Goal: Transaction & Acquisition: Obtain resource

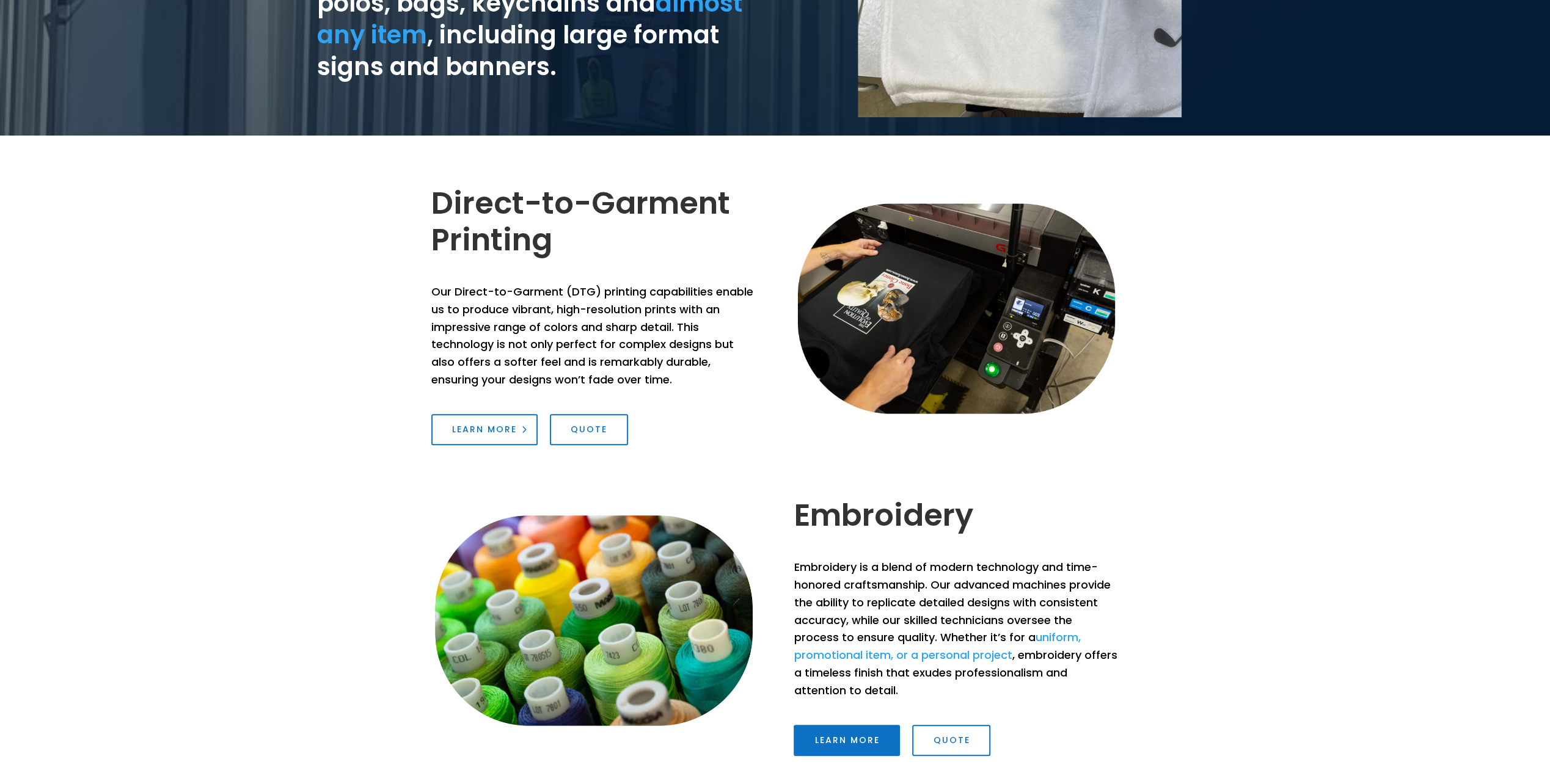
click at [491, 431] on link "Learn More" at bounding box center [485, 429] width 106 height 32
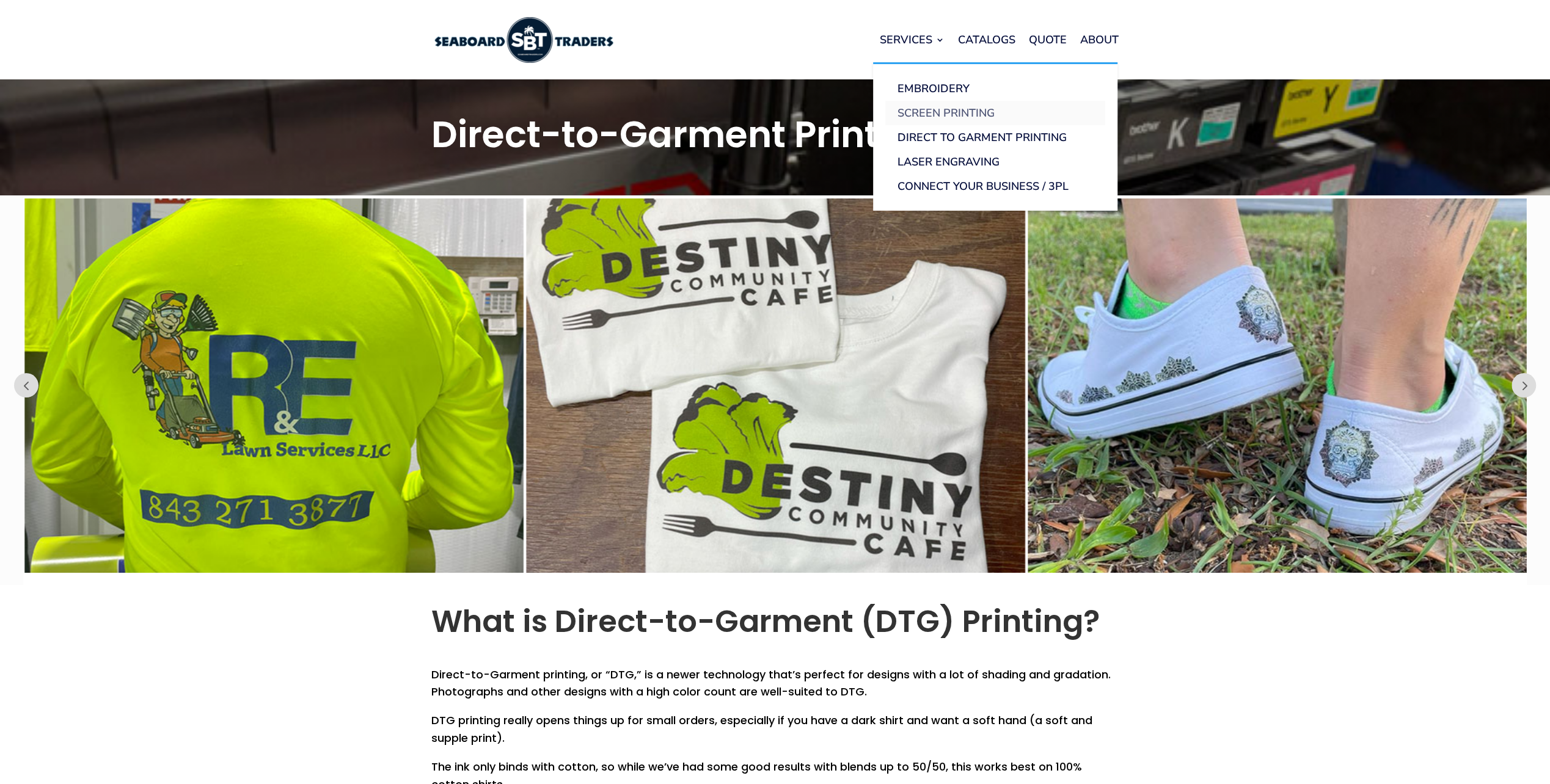
click at [938, 114] on link "Screen Printing" at bounding box center [995, 113] width 220 height 24
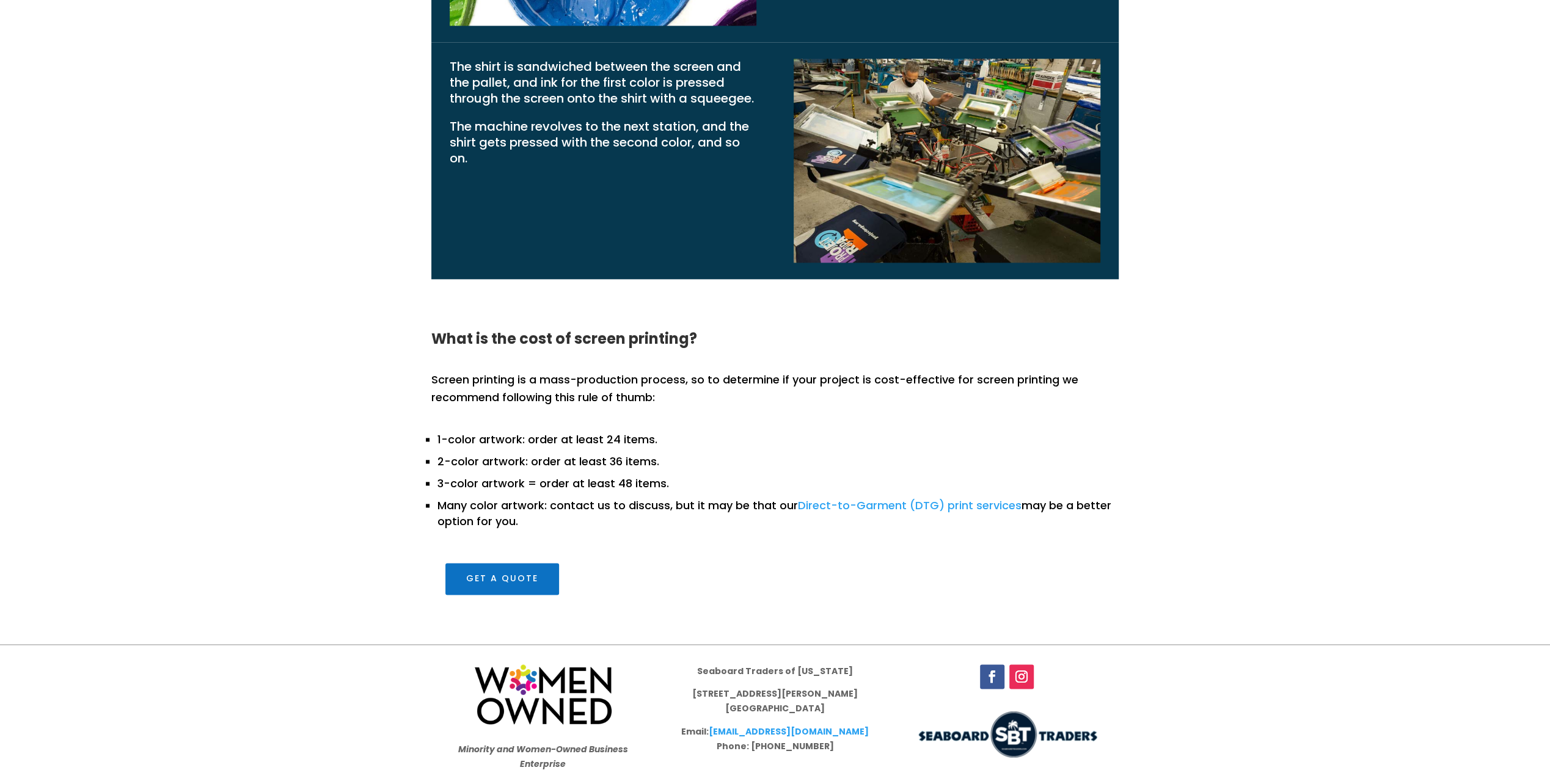
scroll to position [1450, 0]
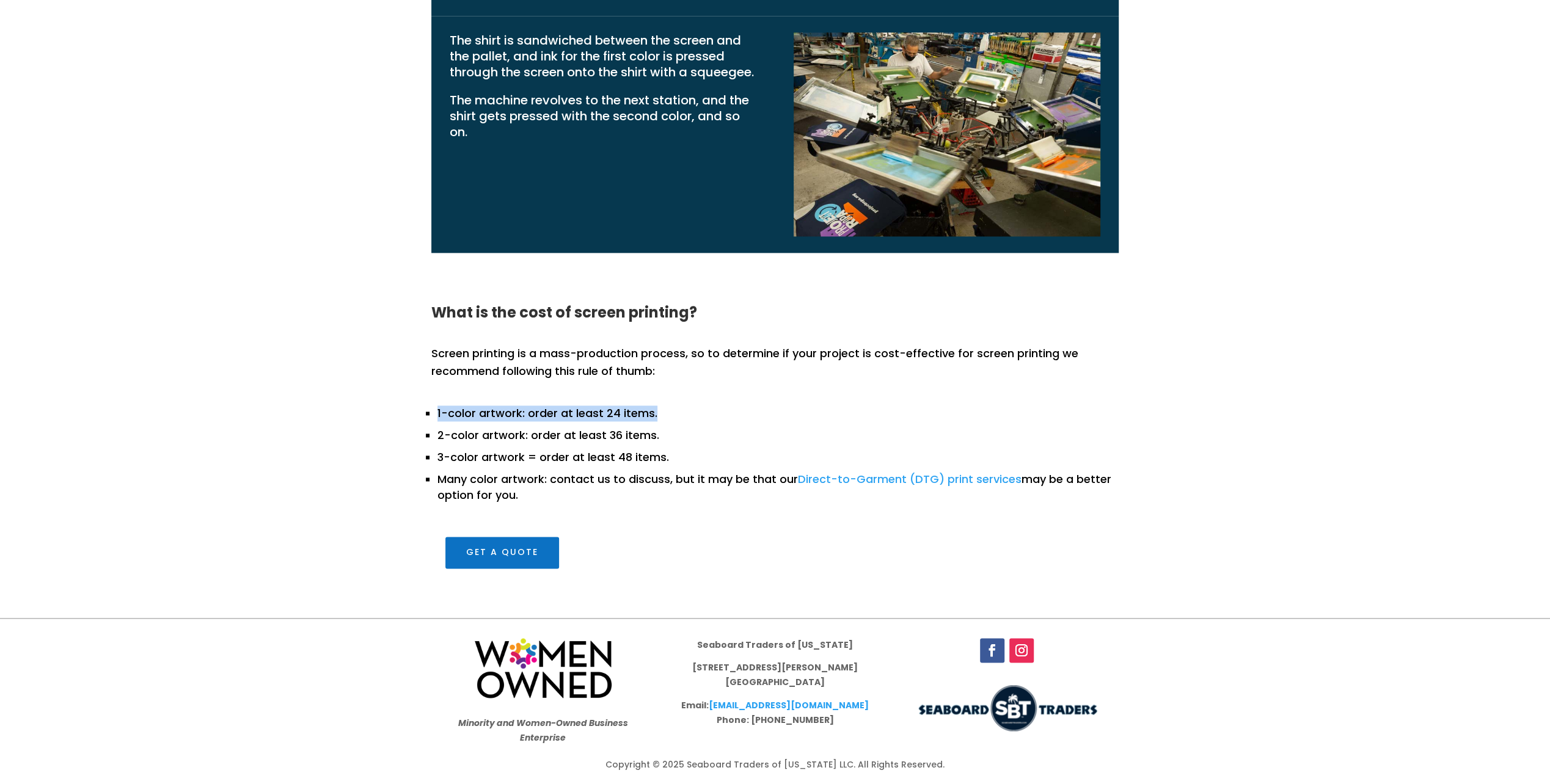
drag, startPoint x: 655, startPoint y: 414, endPoint x: 370, endPoint y: 414, distance: 285.0
click at [370, 414] on div "What is the cost of screen printing? Screen printing is a mass-production proce…" at bounding box center [775, 437] width 1550 height 361
drag, startPoint x: 370, startPoint y: 414, endPoint x: 520, endPoint y: 318, distance: 178.1
click at [520, 318] on h3 "What is the cost of screen printing?" at bounding box center [775, 316] width 688 height 21
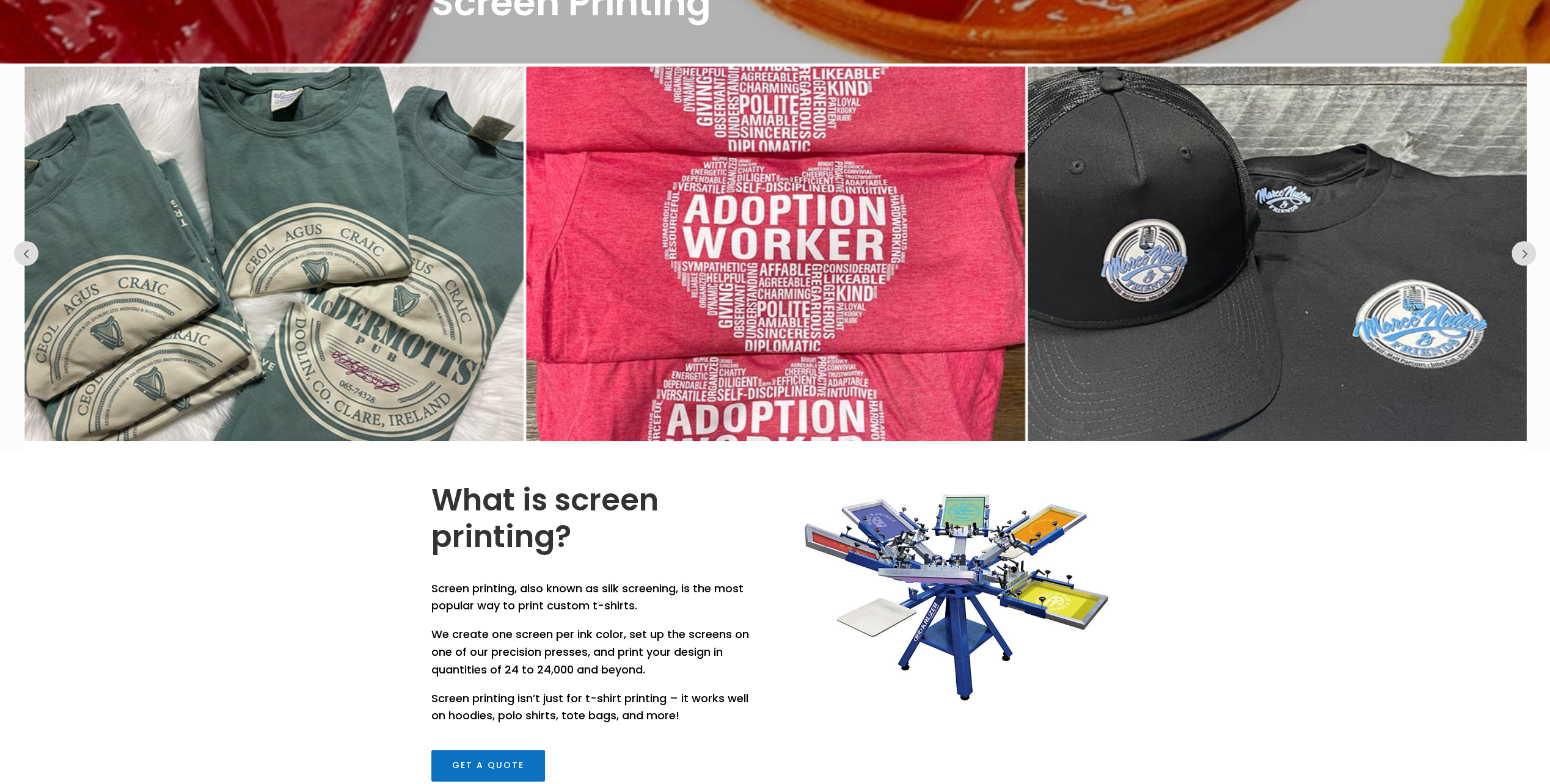
scroll to position [0, 0]
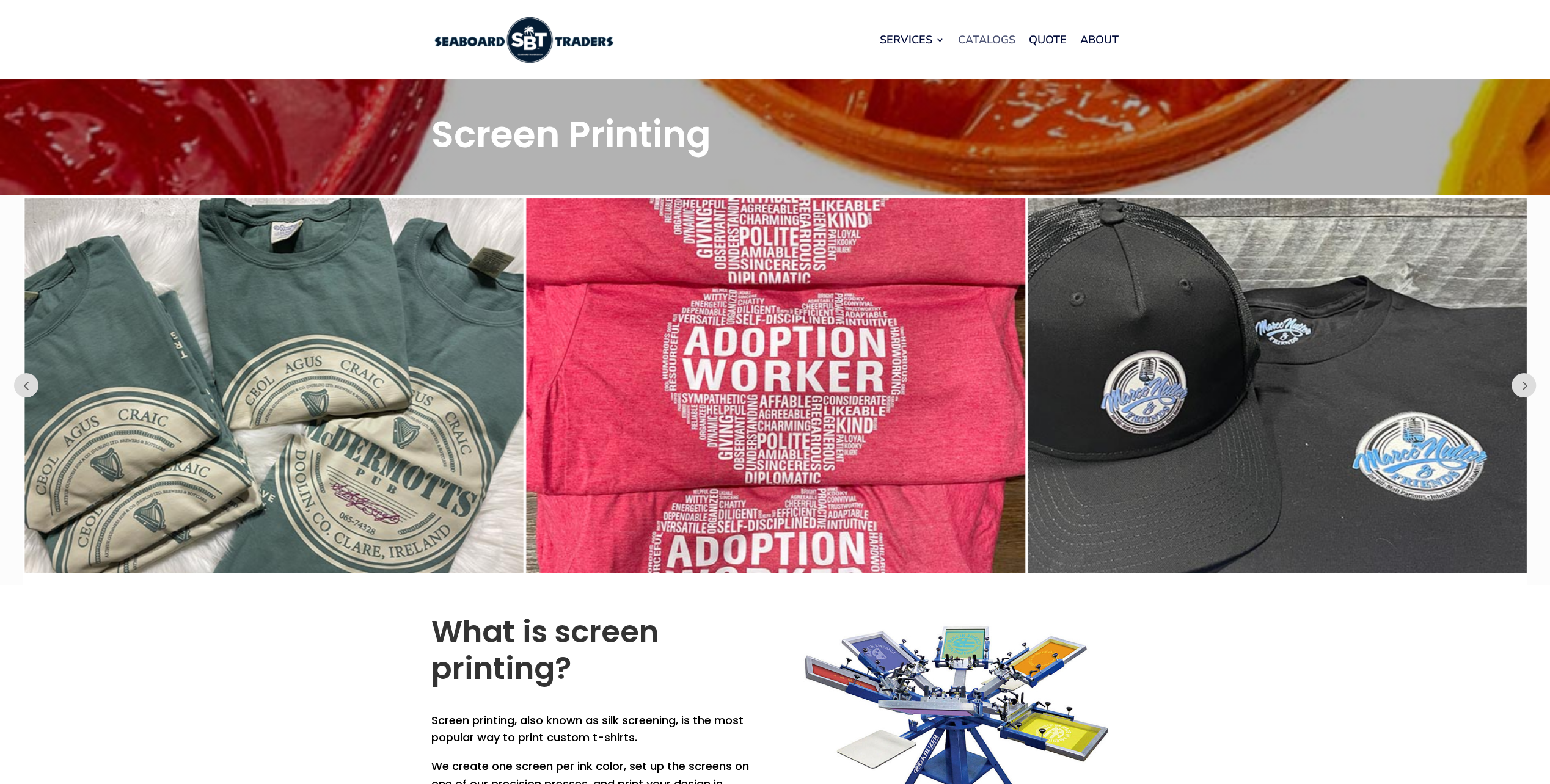
click at [986, 38] on link "Catalogs" at bounding box center [986, 39] width 58 height 46
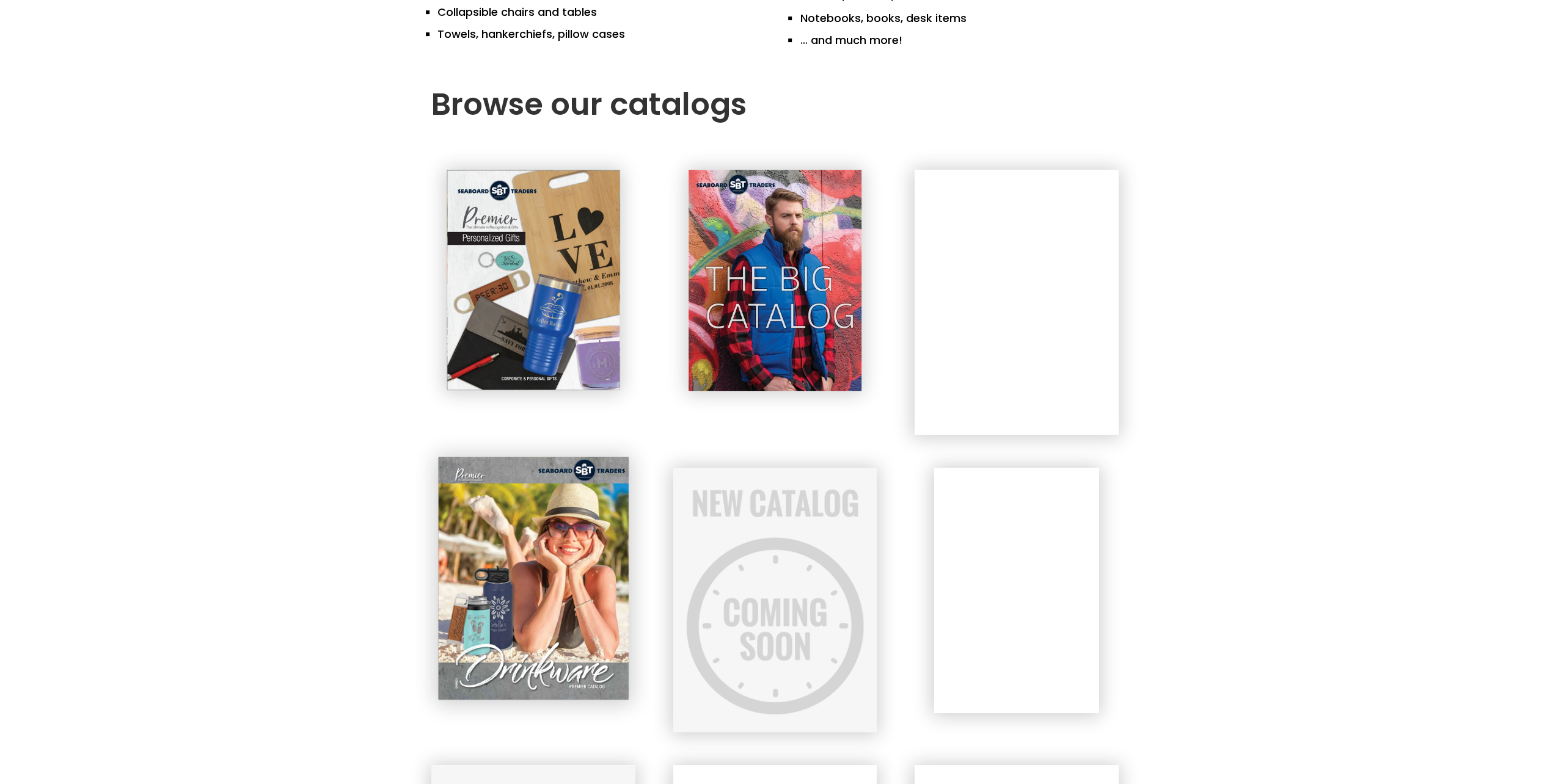
scroll to position [406, 0]
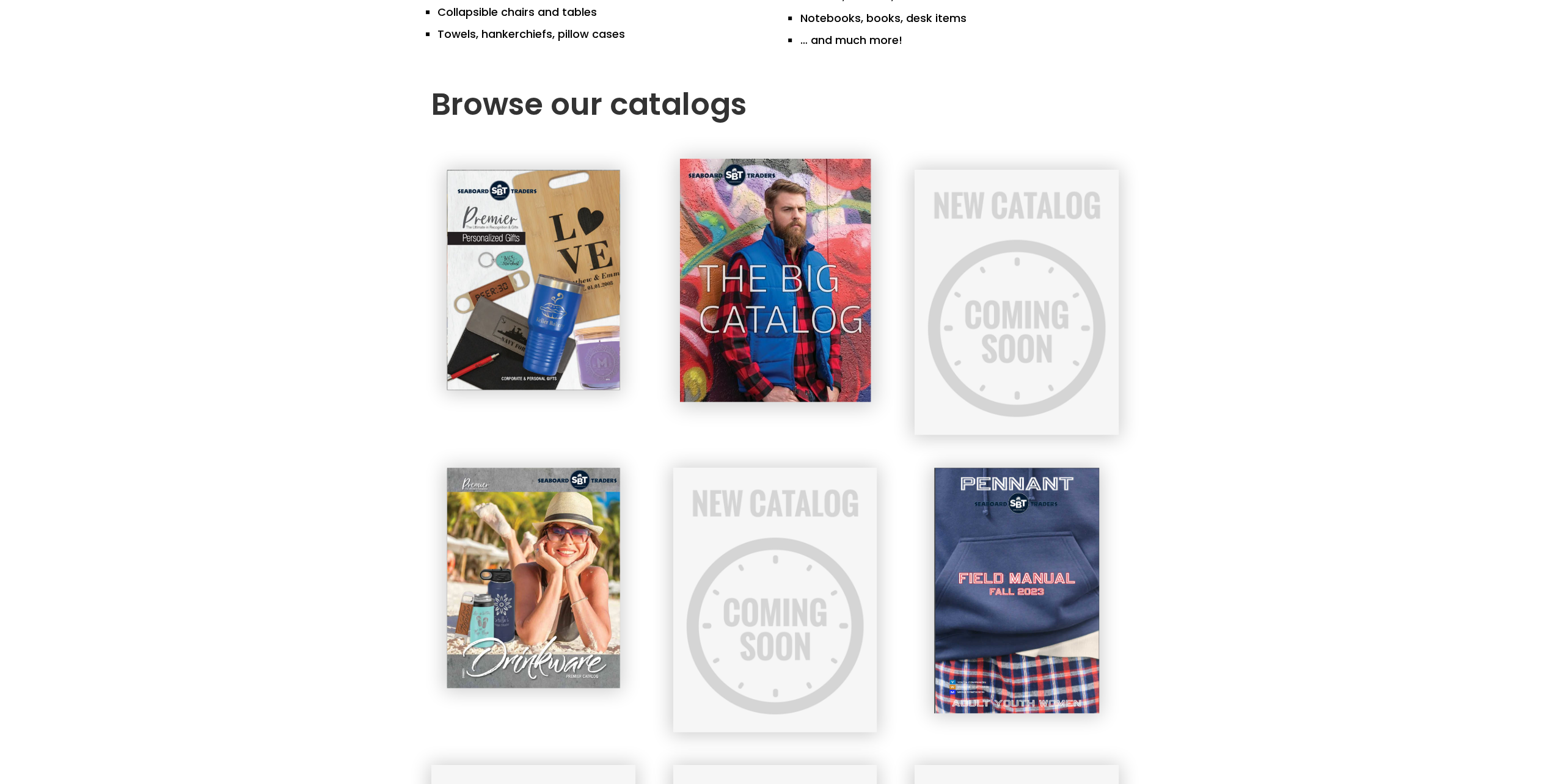
click at [761, 289] on img at bounding box center [775, 280] width 190 height 243
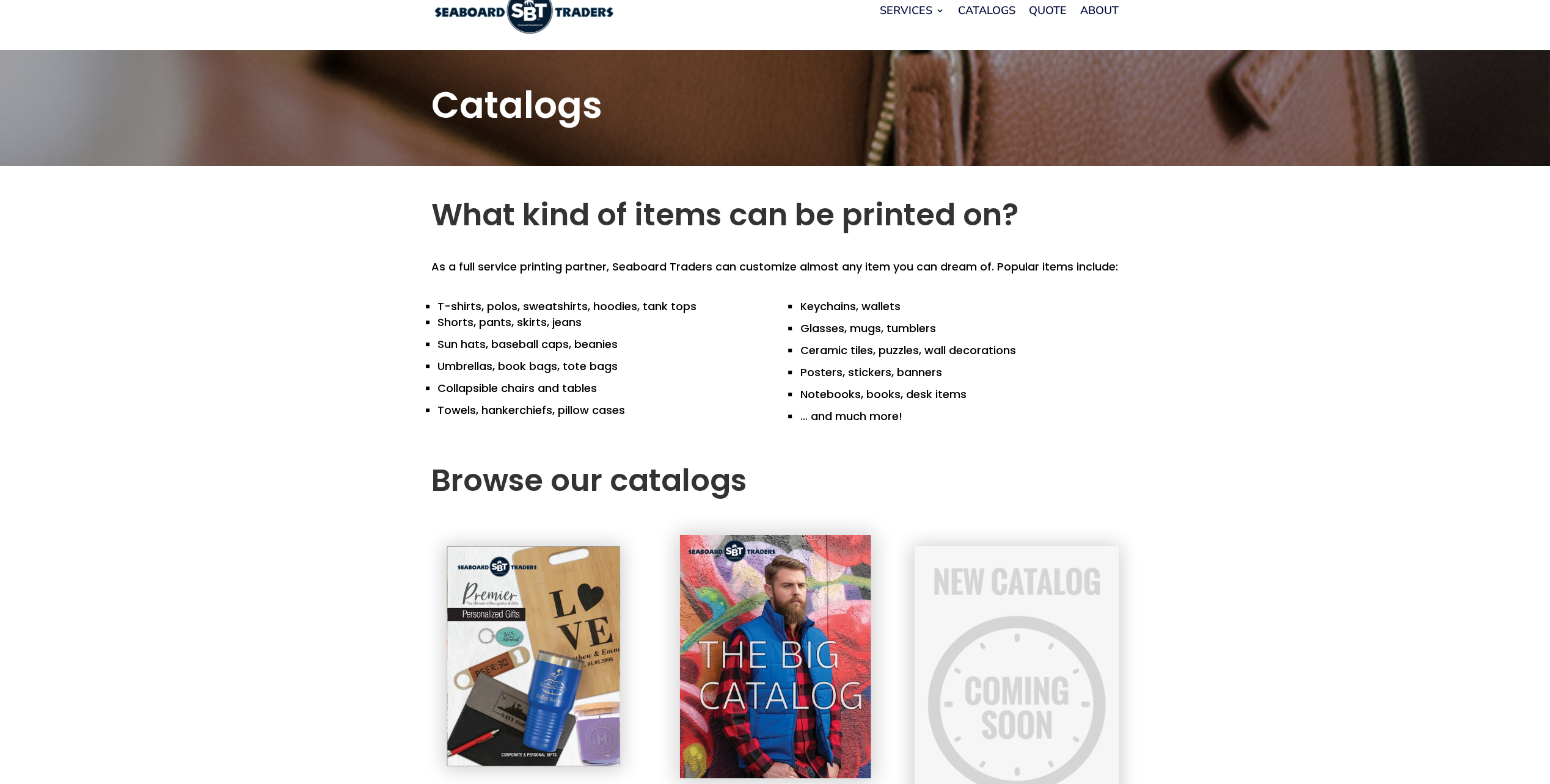
scroll to position [0, 0]
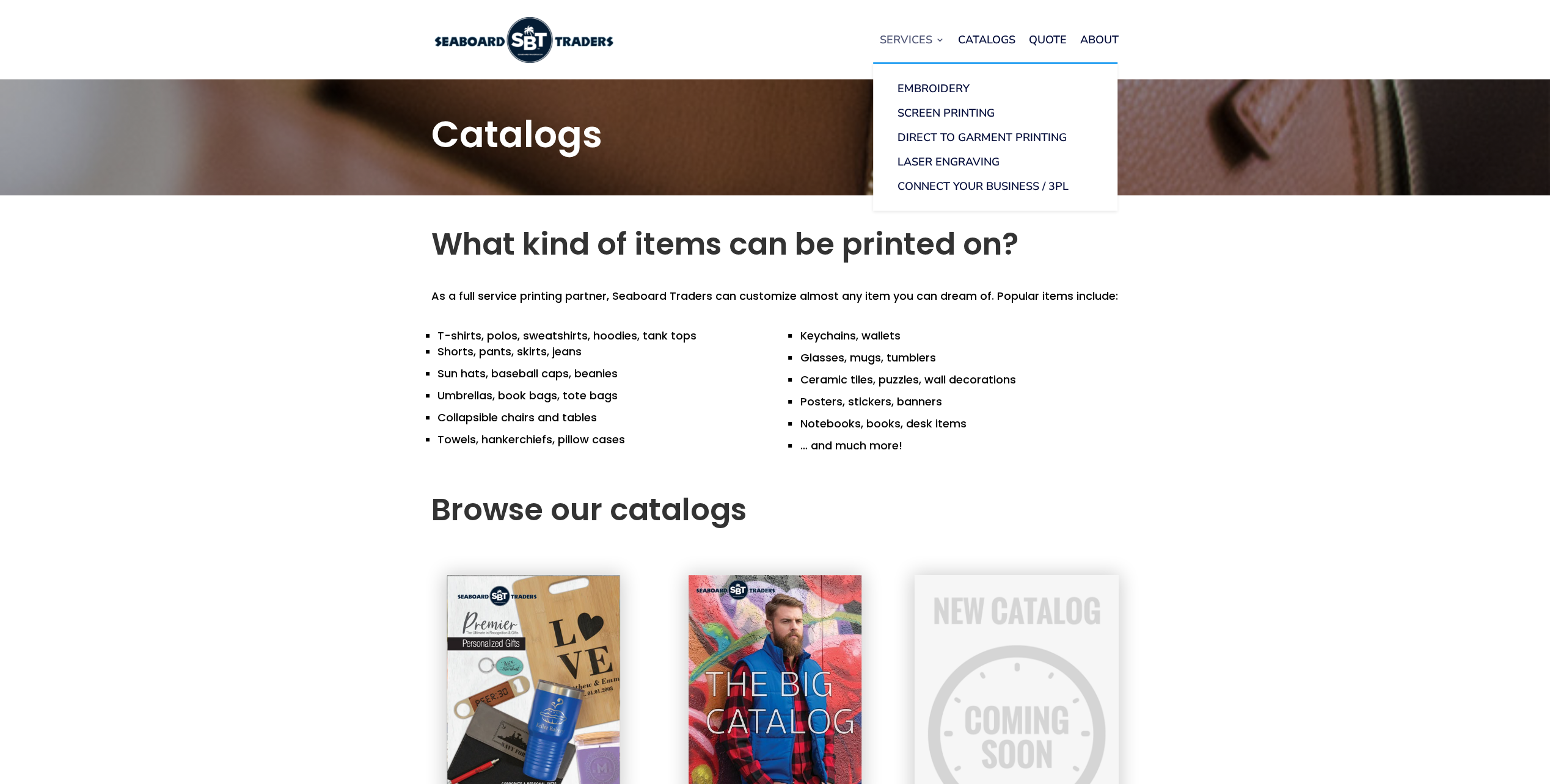
click at [886, 41] on link "Services" at bounding box center [912, 39] width 65 height 46
click at [913, 116] on link "Screen Printing" at bounding box center [995, 113] width 220 height 24
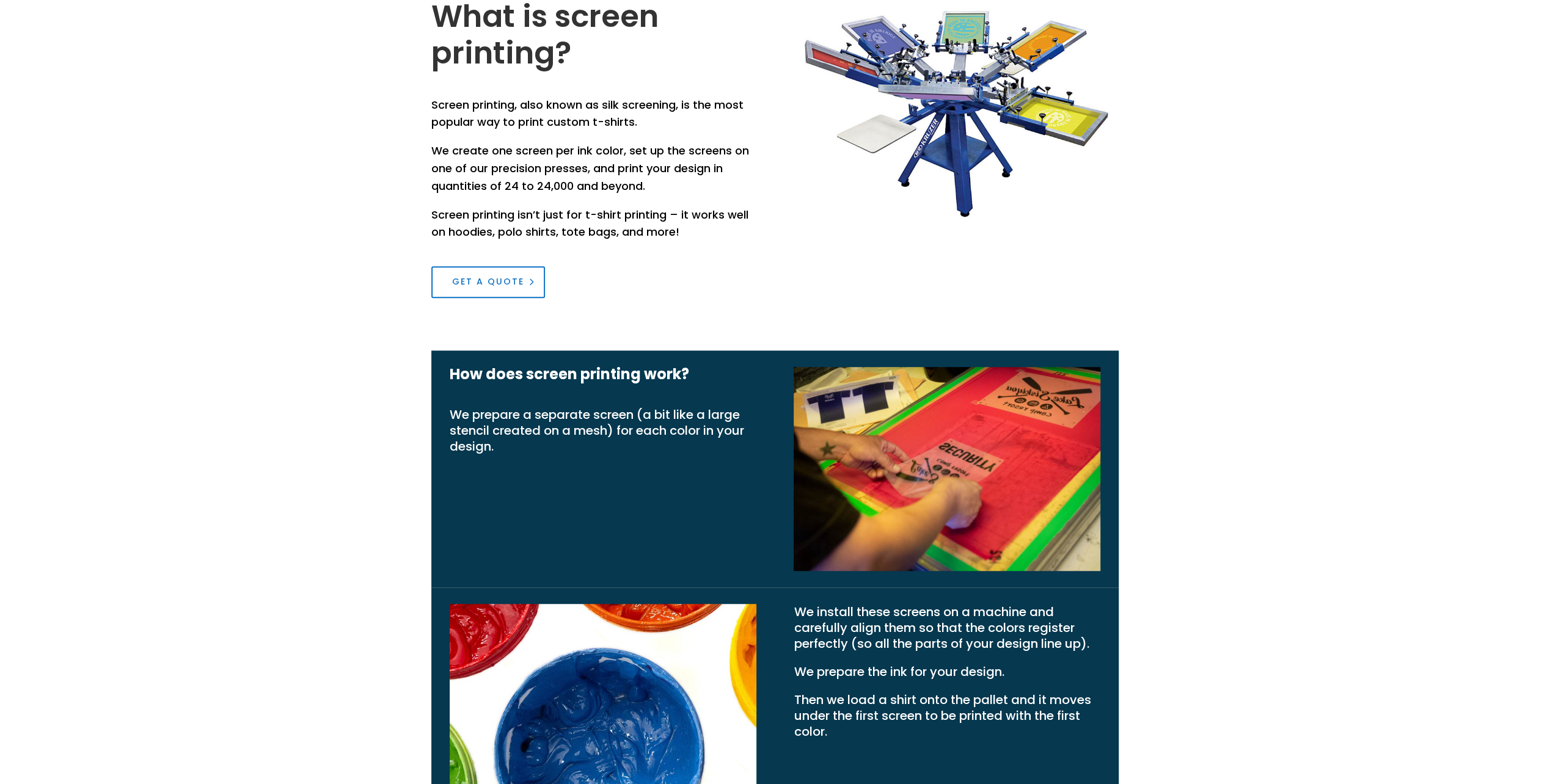
scroll to position [616, 0]
click at [457, 291] on link "Get a Quote" at bounding box center [488, 282] width 114 height 32
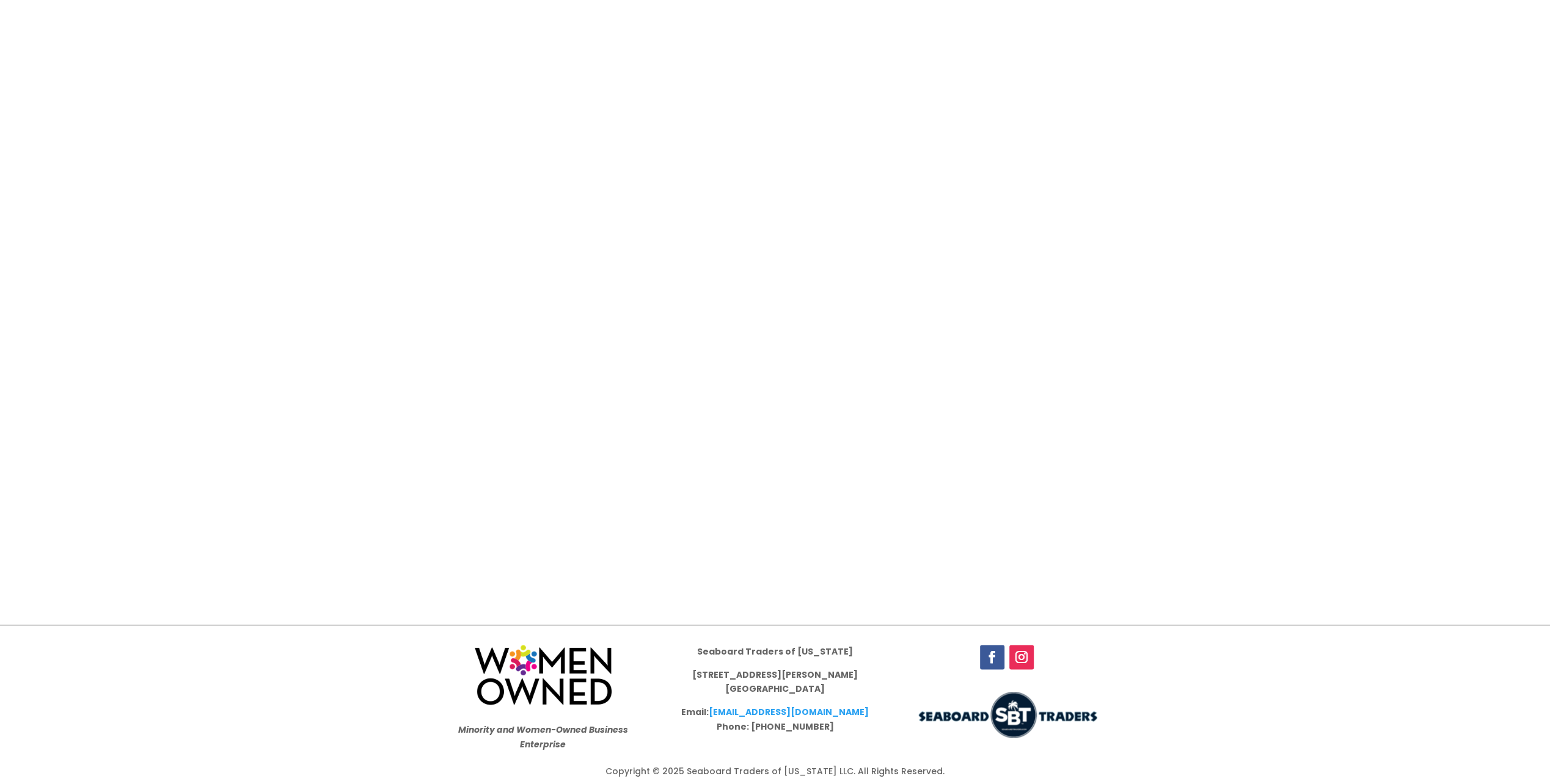
scroll to position [1279, 0]
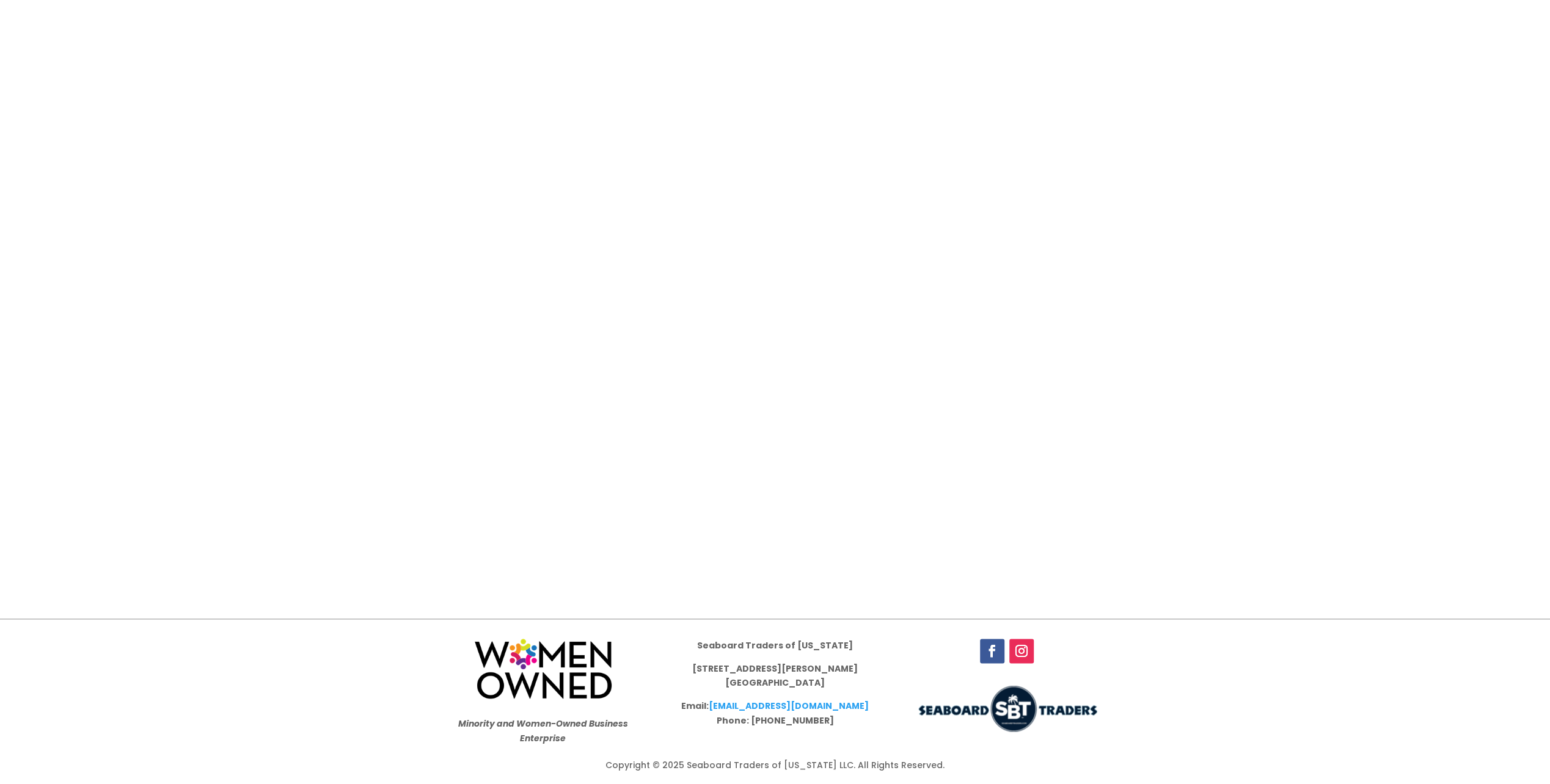
drag, startPoint x: 472, startPoint y: 651, endPoint x: 603, endPoint y: 672, distance: 132.7
click at [603, 672] on div "Minority and Women-Owned Business Enterprise" at bounding box center [543, 693] width 196 height 108
drag, startPoint x: 603, startPoint y: 672, endPoint x: 607, endPoint y: 680, distance: 8.9
click at [603, 672] on img at bounding box center [542, 669] width 136 height 60
click at [622, 709] on div "Minority and Women-Owned Business Enterprise" at bounding box center [543, 693] width 196 height 108
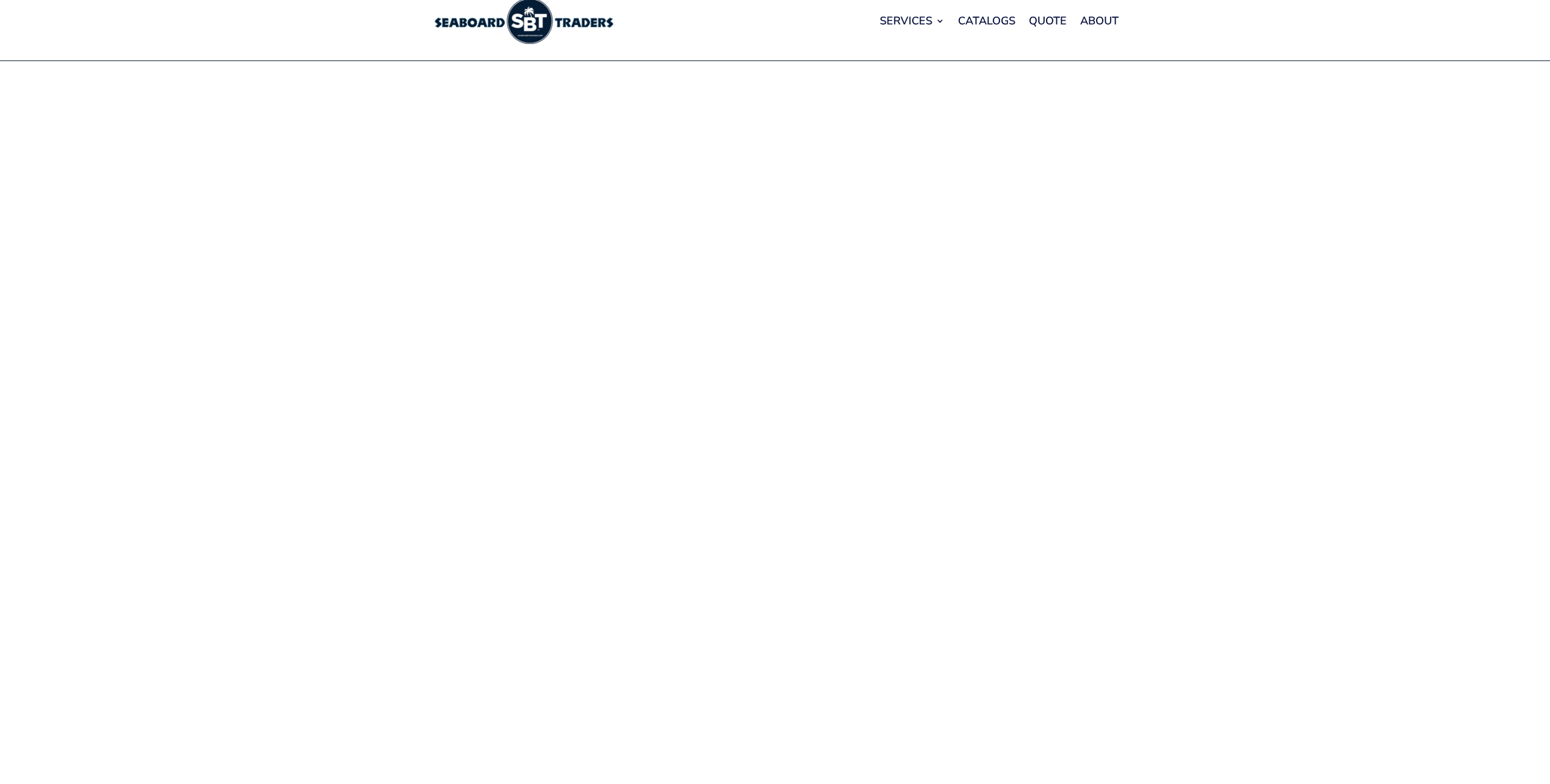
scroll to position [0, 0]
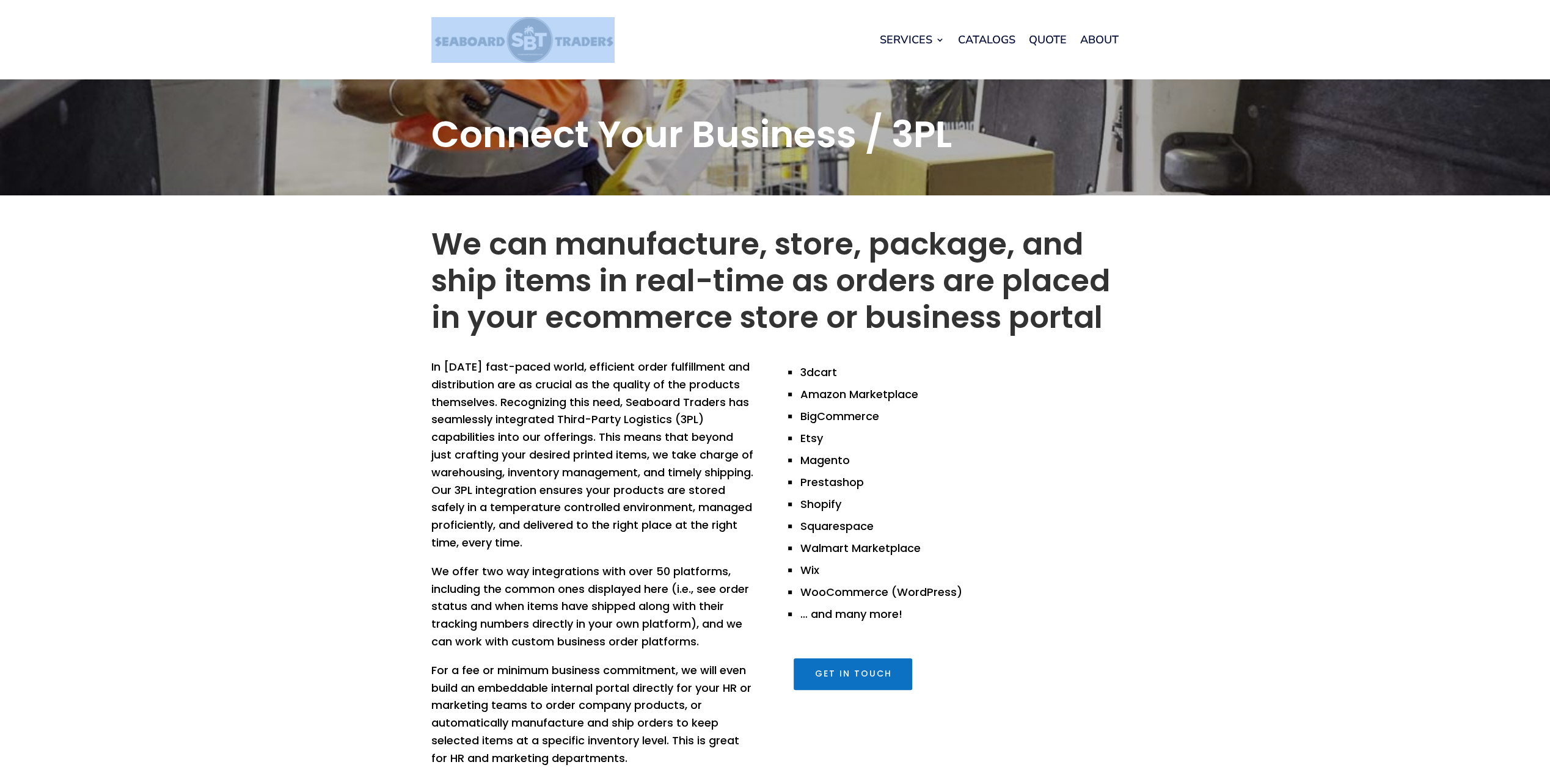
drag, startPoint x: 425, startPoint y: 44, endPoint x: 650, endPoint y: 41, distance: 225.0
click at [650, 41] on div "Services Embroidery Screen Printing Direct to Garment Printing Laser Engraving …" at bounding box center [775, 40] width 1550 height 80
click at [650, 41] on div "Services Embroidery Screen Printing Direct to Garment Printing Laser Engraving …" at bounding box center [876, 39] width 485 height 46
click at [346, 35] on div "Services Embroidery Screen Printing Direct to Garment Printing Laser Engraving …" at bounding box center [775, 40] width 1550 height 80
click at [1080, 41] on link "About" at bounding box center [1099, 39] width 38 height 46
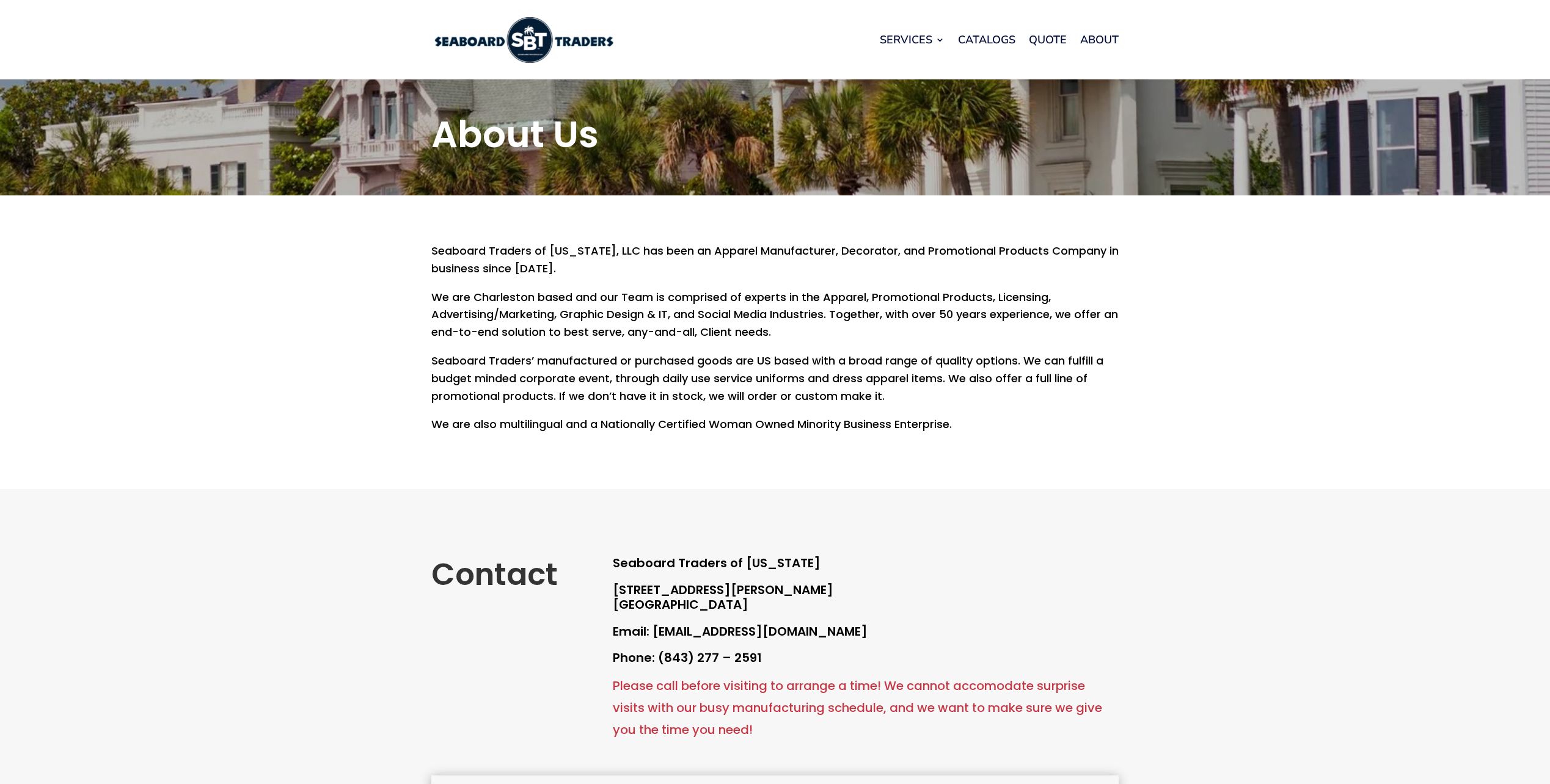
click at [437, 251] on p "Seaboard Traders of South Carolina, LLC has been an Apparel Manufacturer, Decor…" at bounding box center [775, 266] width 688 height 46
drag, startPoint x: 437, startPoint y: 251, endPoint x: 644, endPoint y: 251, distance: 207.0
click at [644, 251] on p "Seaboard Traders of South Carolina, LLC has been an Apparel Manufacturer, Decor…" at bounding box center [775, 266] width 688 height 46
copy p "Seaboard Traders of South Carolina, LLC"
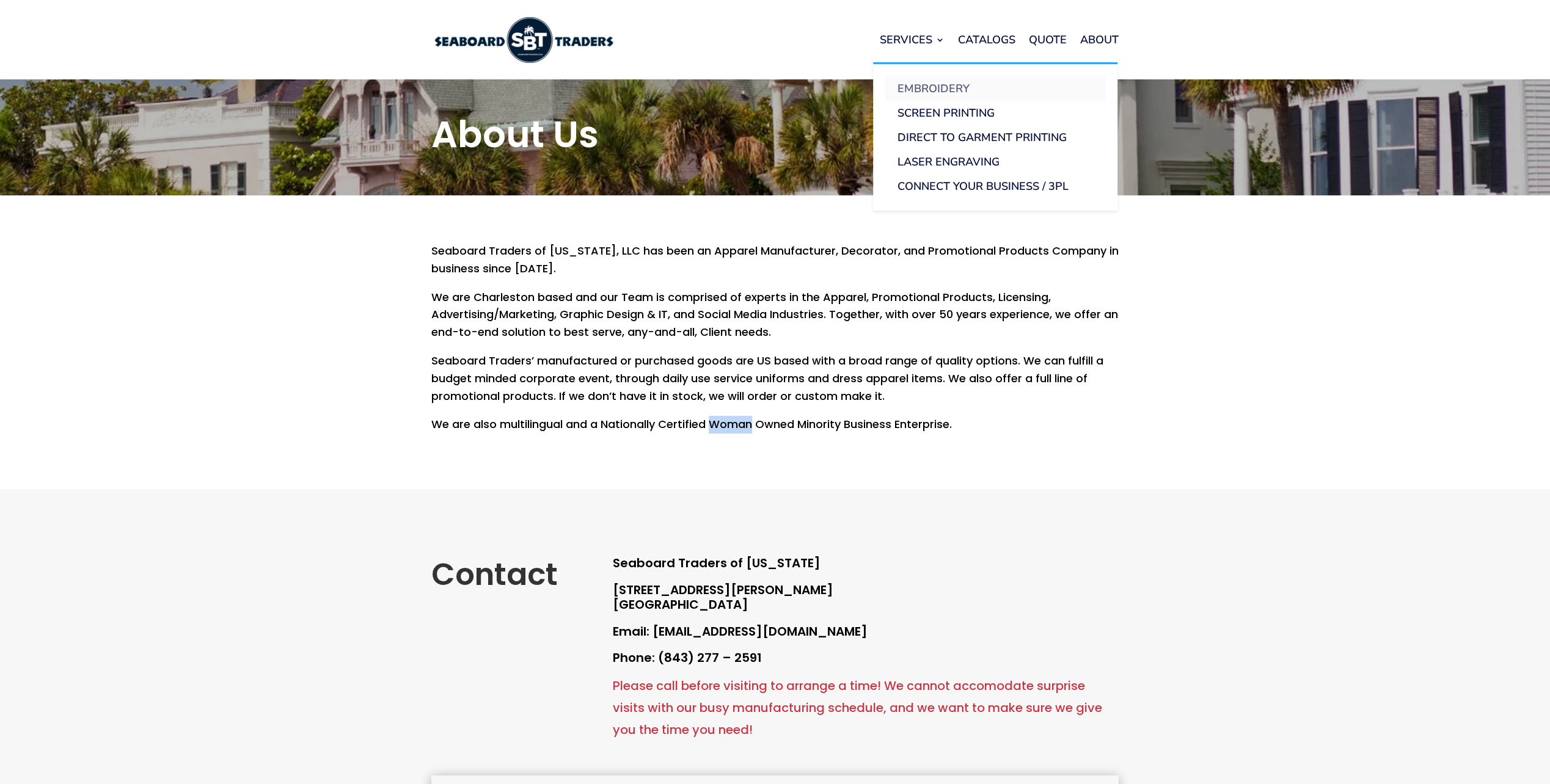
click at [921, 92] on link "Embroidery" at bounding box center [995, 89] width 220 height 24
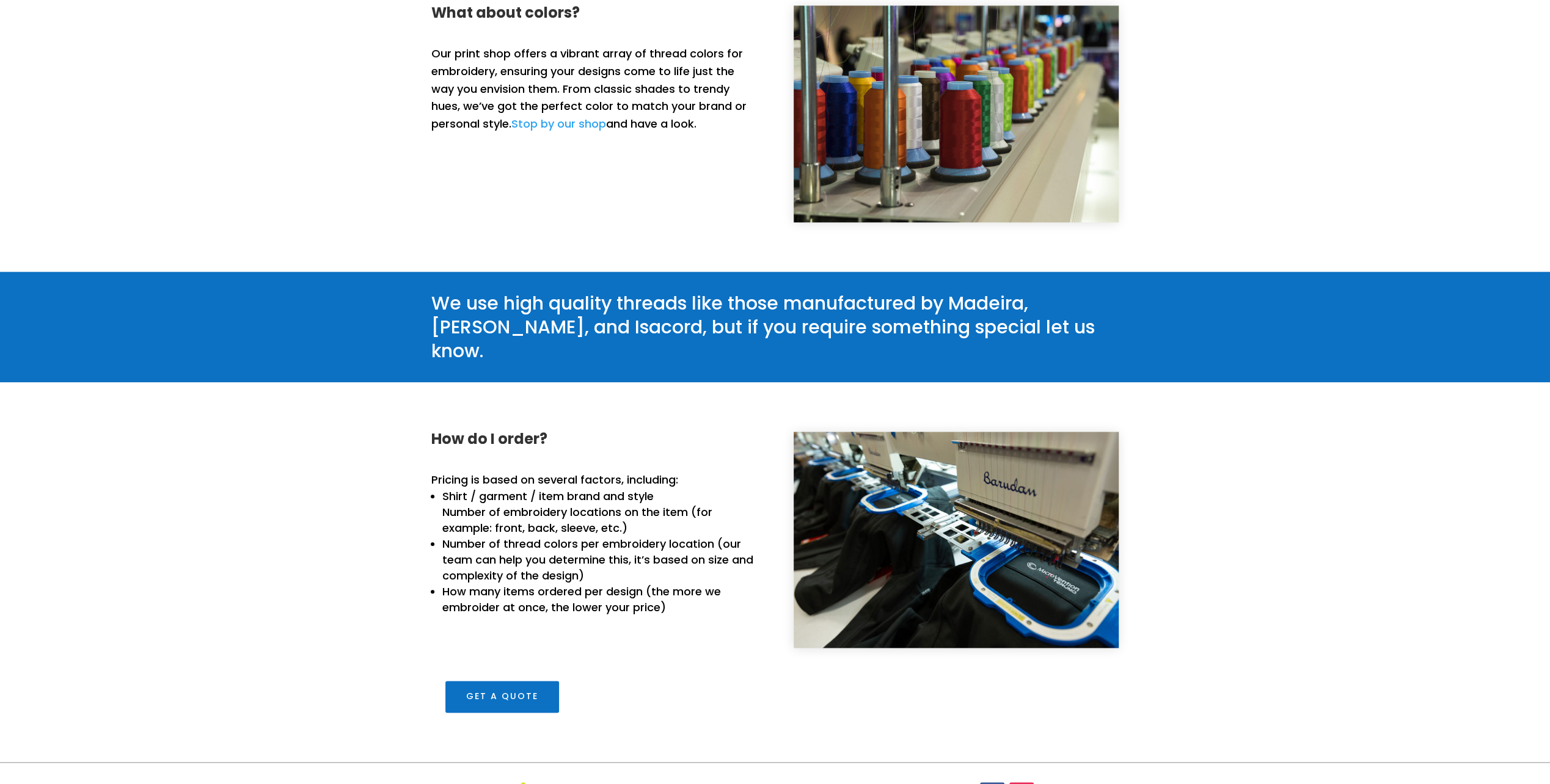
scroll to position [1139, 0]
drag, startPoint x: 429, startPoint y: 507, endPoint x: 709, endPoint y: 503, distance: 280.0
click at [709, 503] on div "How do I order? Pricing is based on several factors, including: Shirt / garment…" at bounding box center [775, 572] width 1550 height 380
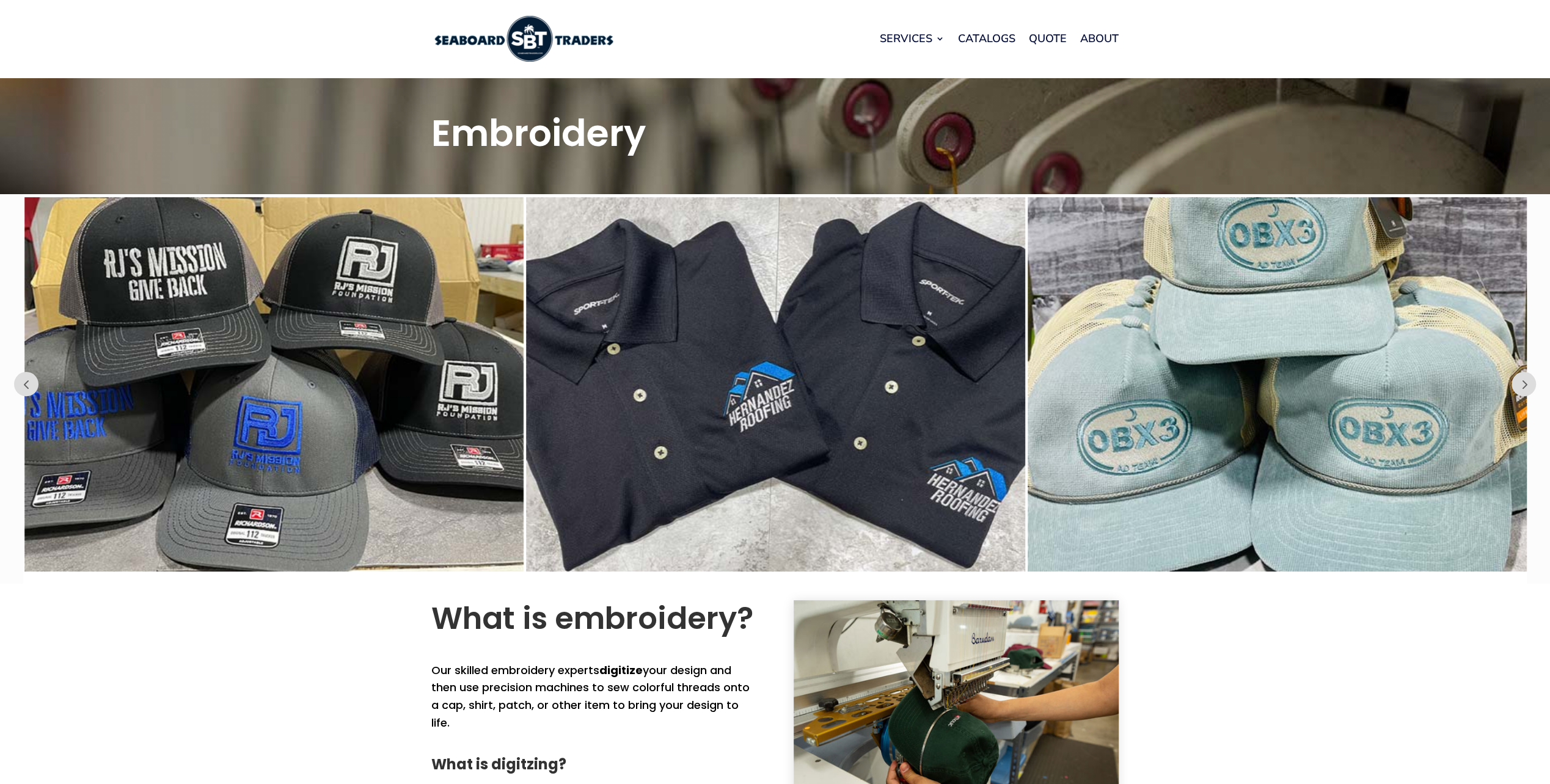
scroll to position [0, 0]
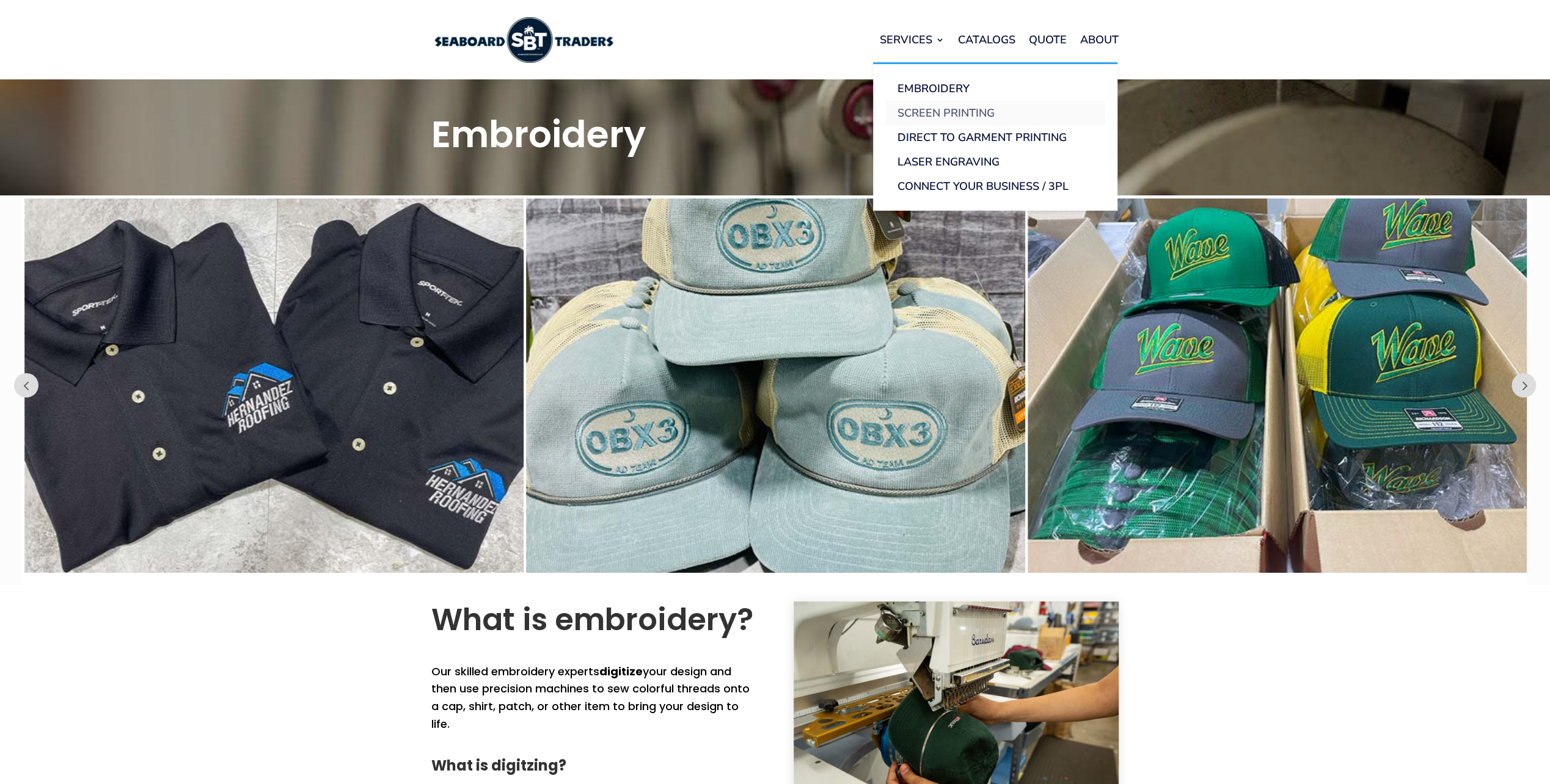
click at [948, 115] on link "Screen Printing" at bounding box center [995, 113] width 220 height 24
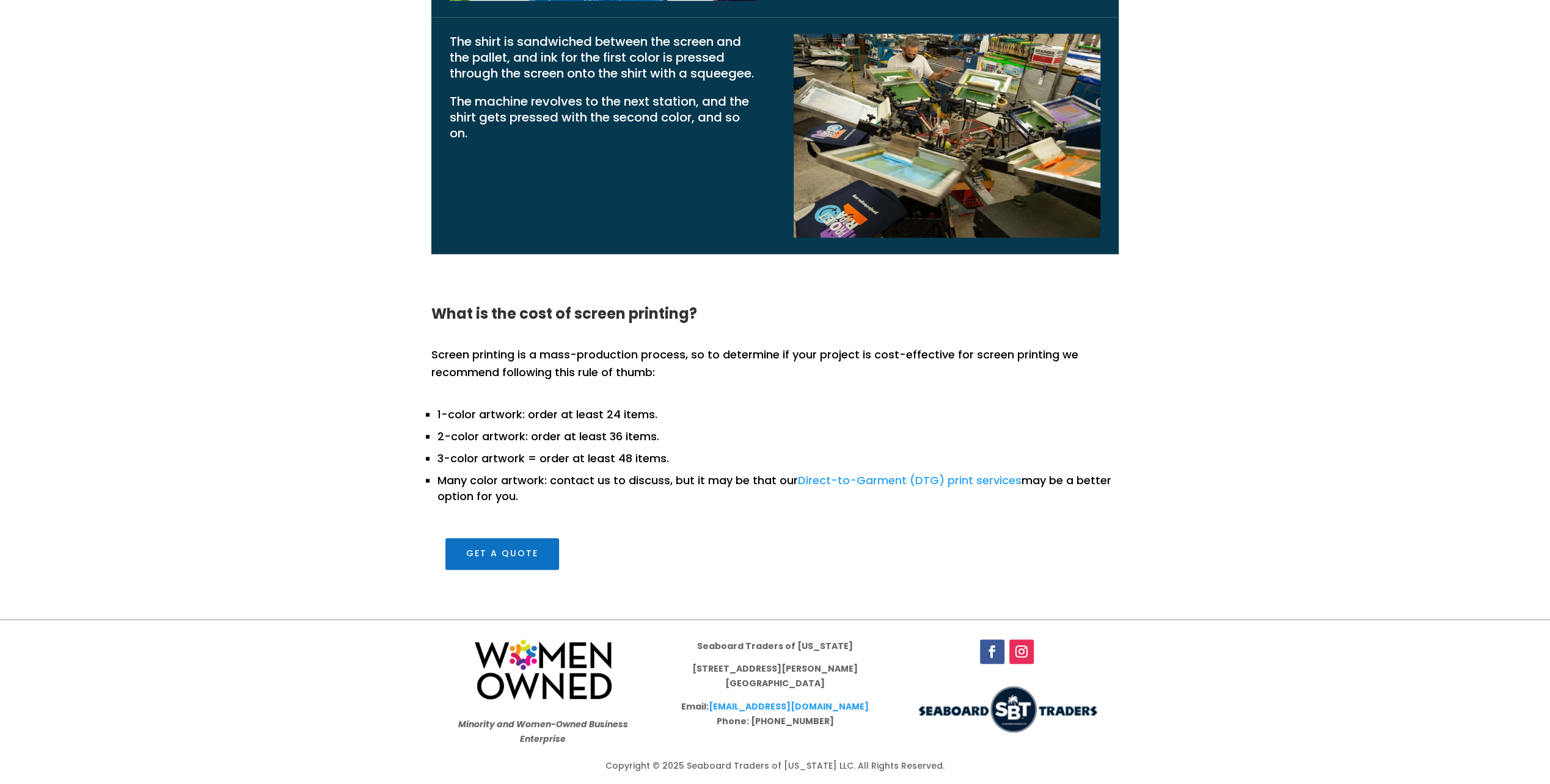
scroll to position [1450, 0]
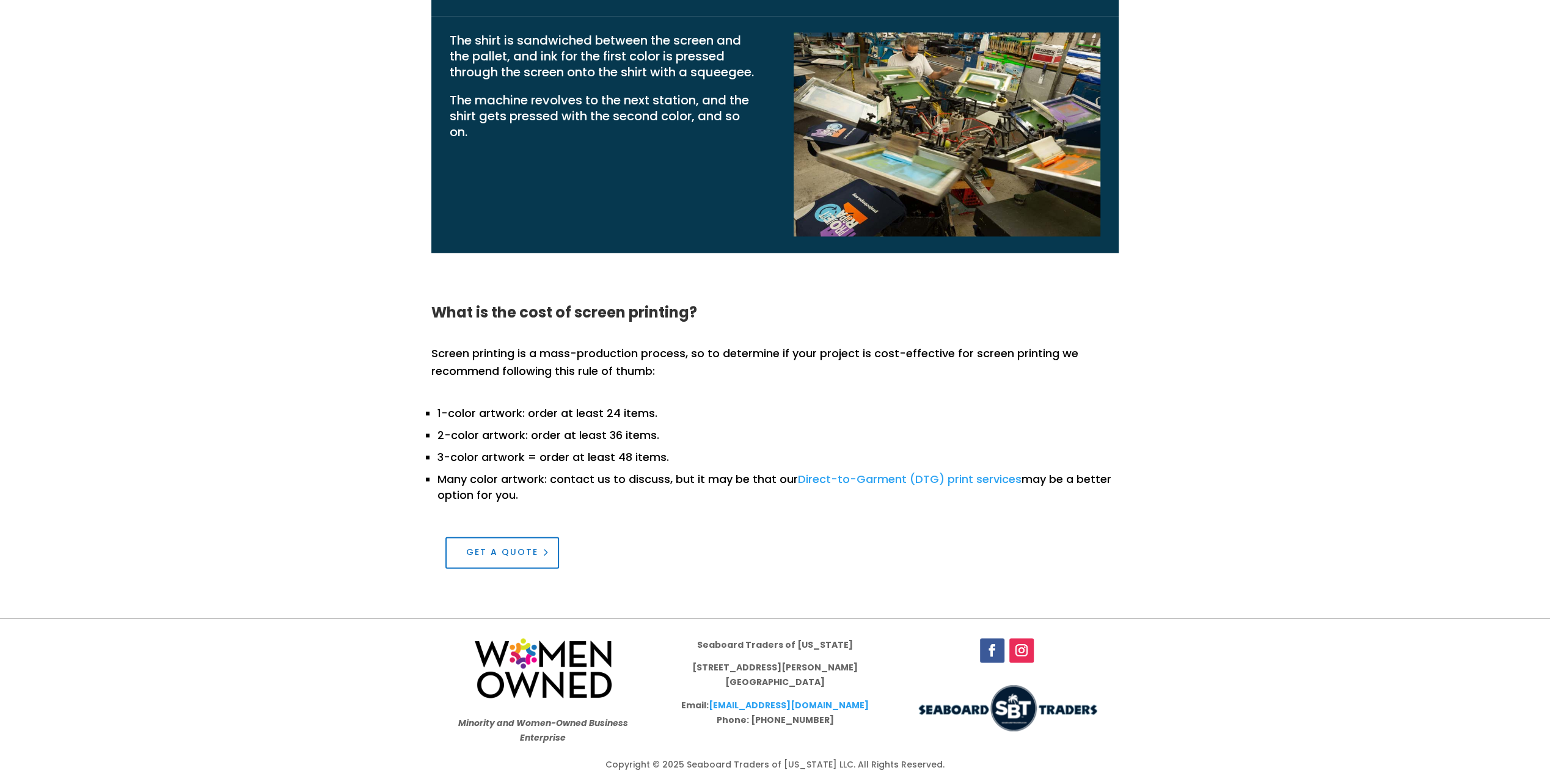
click at [499, 561] on link "Get a Quote" at bounding box center [502, 552] width 114 height 32
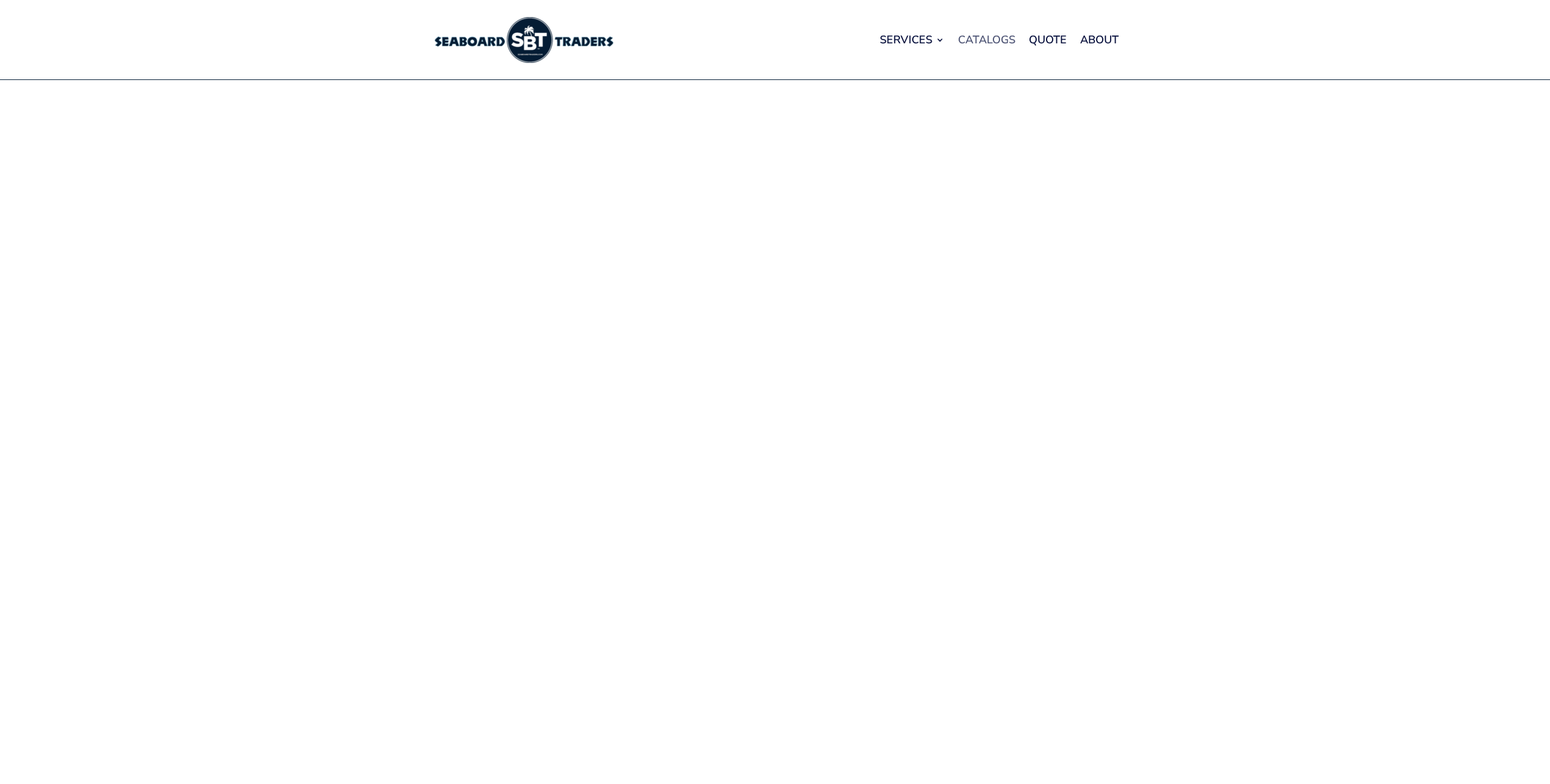
click at [986, 44] on link "Catalogs" at bounding box center [986, 39] width 58 height 46
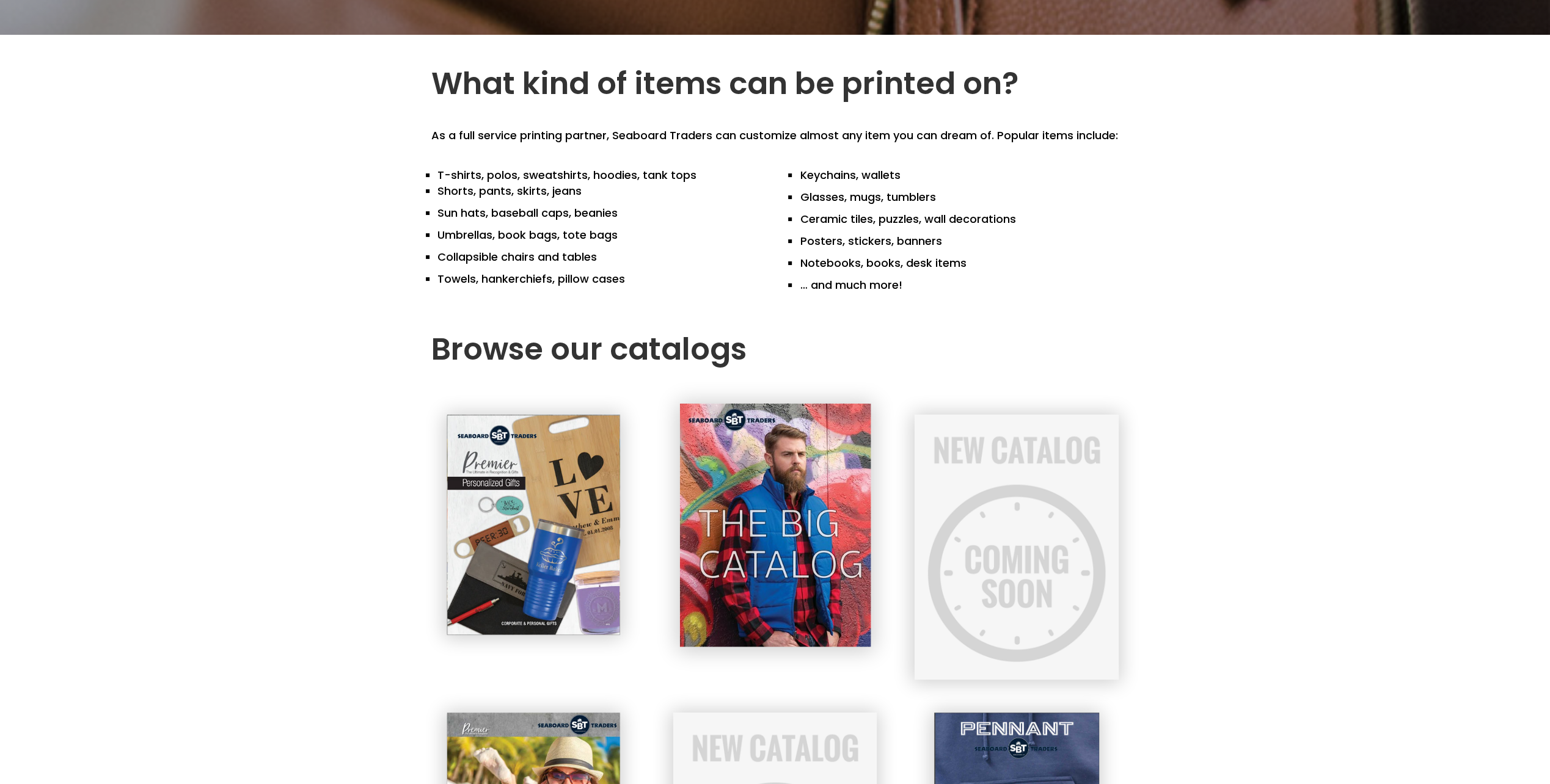
scroll to position [162, 0]
click at [787, 581] on img at bounding box center [775, 524] width 190 height 243
